Goal: Find specific page/section: Find specific page/section

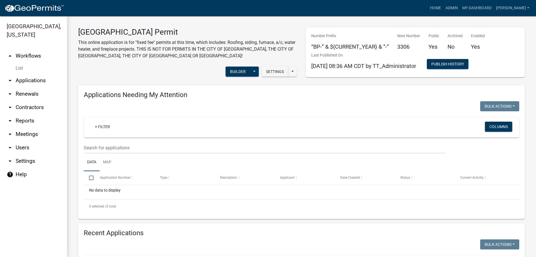
click at [23, 55] on link "arrow_drop_up Workflows" at bounding box center [33, 55] width 67 height 13
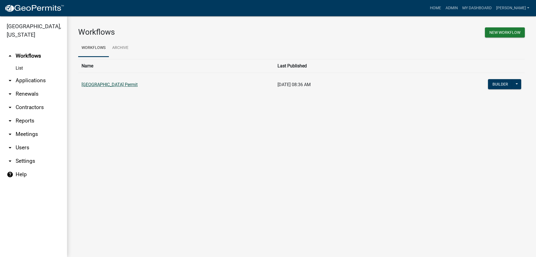
click at [92, 85] on link "[GEOGRAPHIC_DATA] Permit" at bounding box center [110, 84] width 56 height 5
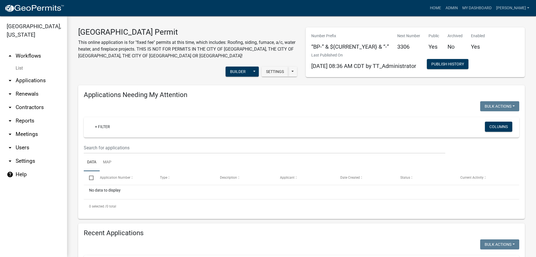
click at [19, 56] on link "arrow_drop_up Workflows" at bounding box center [33, 55] width 67 height 13
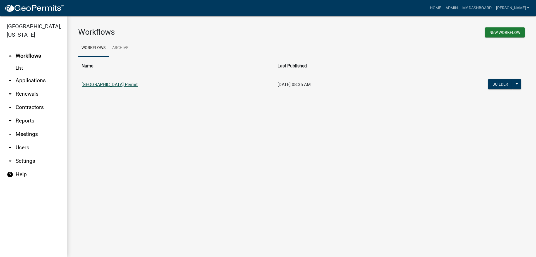
click at [91, 85] on link "[GEOGRAPHIC_DATA] Permit" at bounding box center [110, 84] width 56 height 5
